Goal: Transaction & Acquisition: Purchase product/service

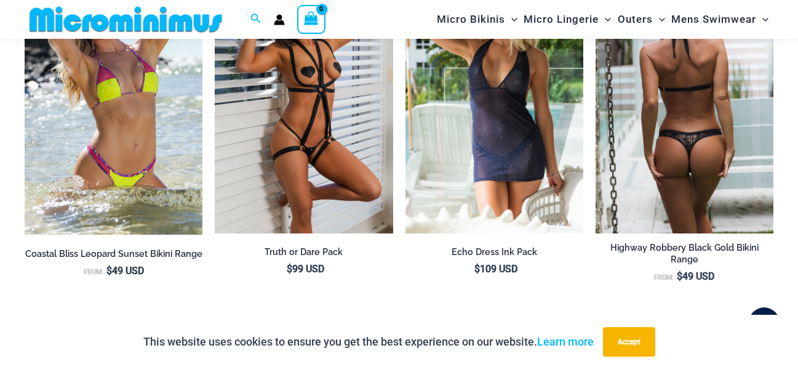
scroll to position [1343, 0]
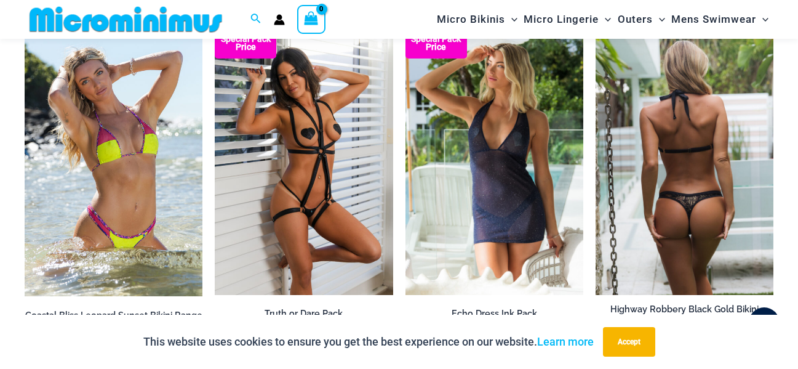
click at [677, 178] on img at bounding box center [685, 161] width 178 height 267
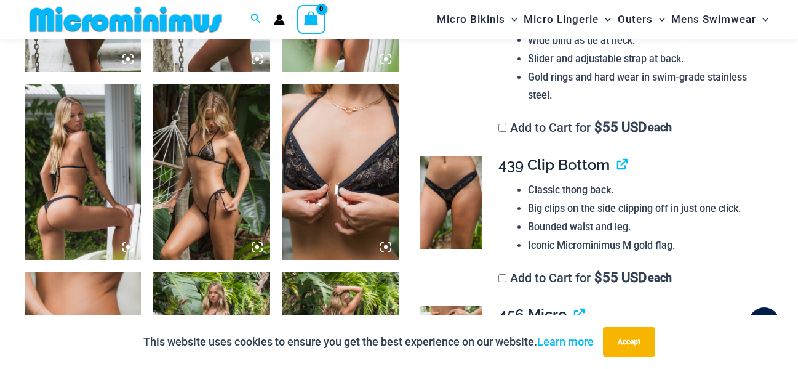
scroll to position [850, 0]
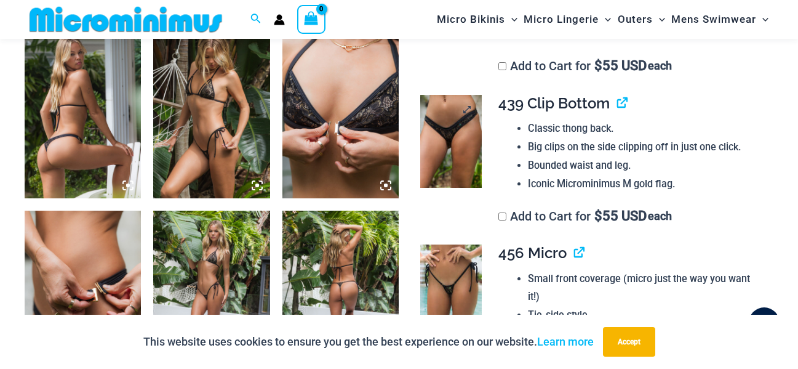
click at [450, 125] on img at bounding box center [451, 141] width 62 height 93
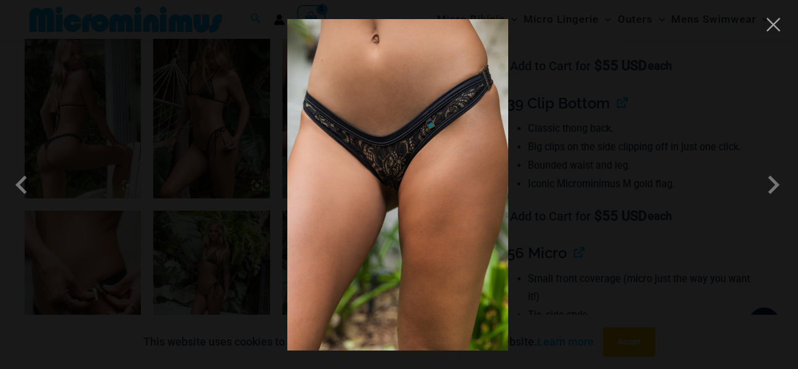
click at [437, 159] on img at bounding box center [397, 184] width 221 height 331
click at [769, 186] on span at bounding box center [773, 184] width 37 height 37
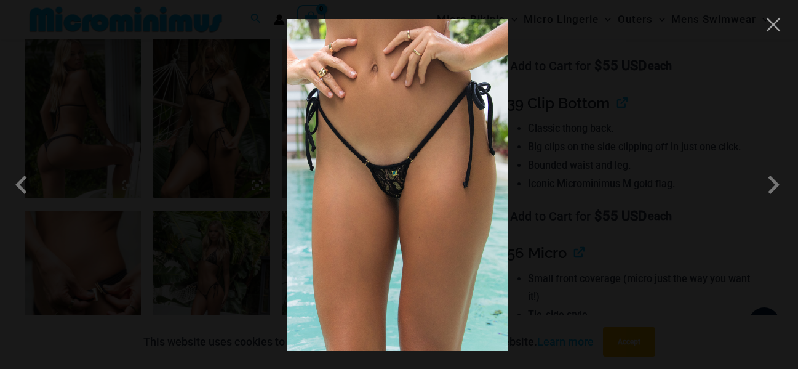
click at [405, 182] on img at bounding box center [397, 184] width 221 height 331
click at [772, 182] on span at bounding box center [773, 184] width 37 height 37
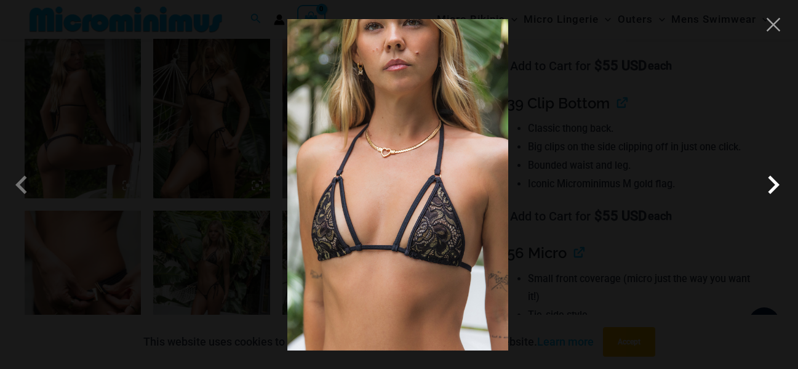
click at [772, 182] on span at bounding box center [773, 184] width 37 height 37
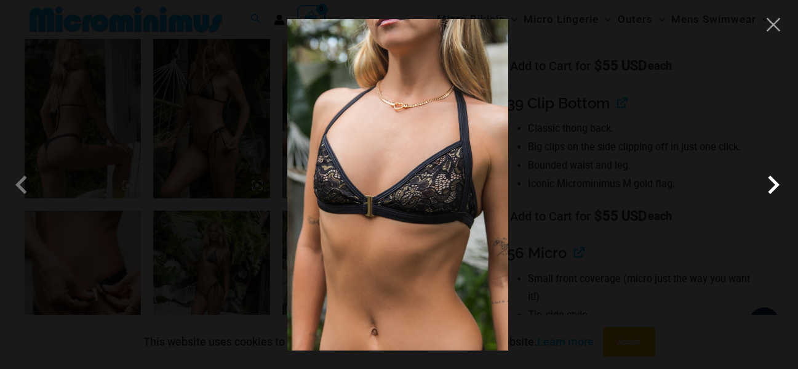
click at [779, 186] on span at bounding box center [773, 184] width 37 height 37
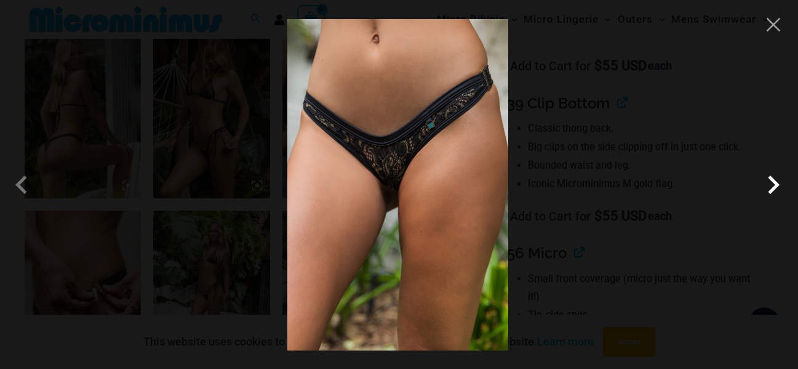
click at [772, 184] on span at bounding box center [773, 184] width 37 height 37
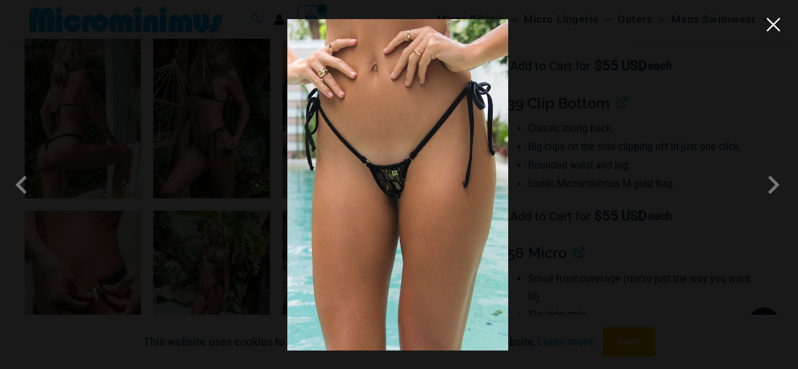
click at [774, 28] on button "Close" at bounding box center [773, 24] width 18 height 18
